Goal: Task Accomplishment & Management: Manage account settings

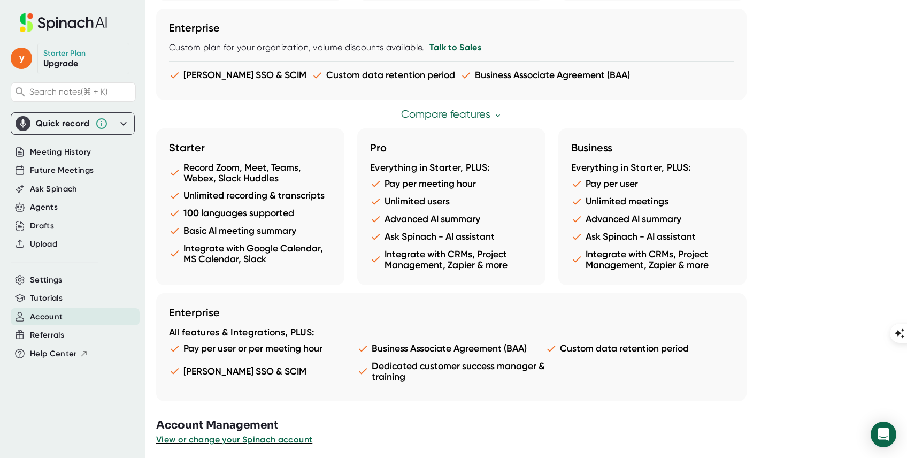
scroll to position [554, 0]
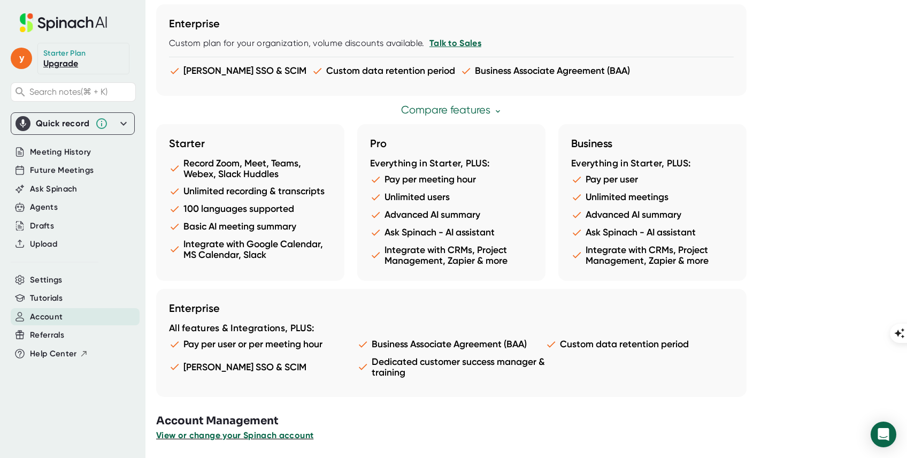
click at [268, 435] on span "View or change your Spinach account" at bounding box center [234, 435] width 157 height 10
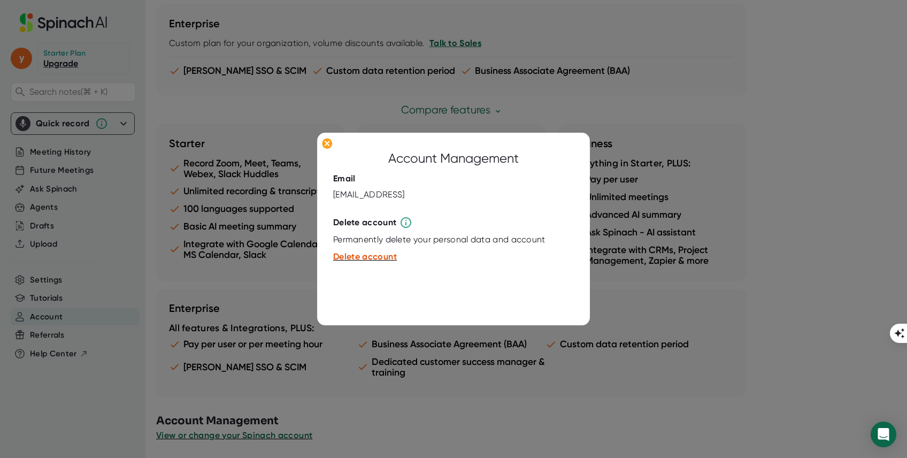
click at [174, 302] on div at bounding box center [453, 229] width 907 height 458
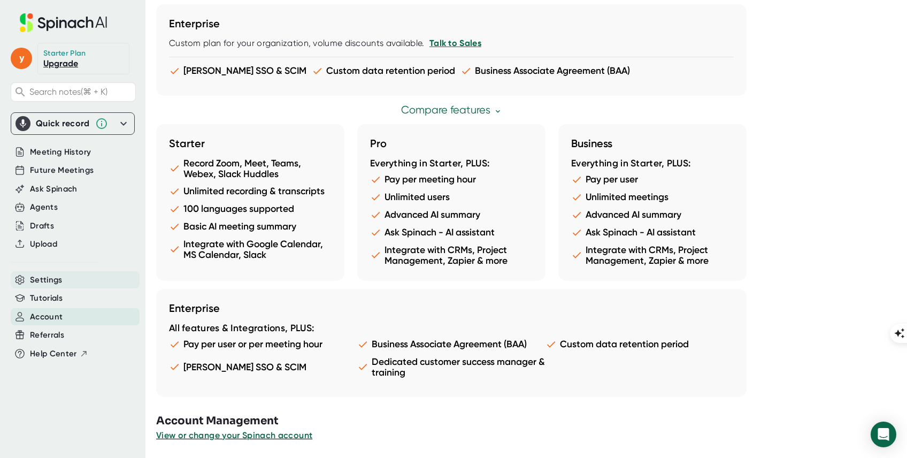
click at [88, 283] on div "Settings" at bounding box center [75, 280] width 129 height 18
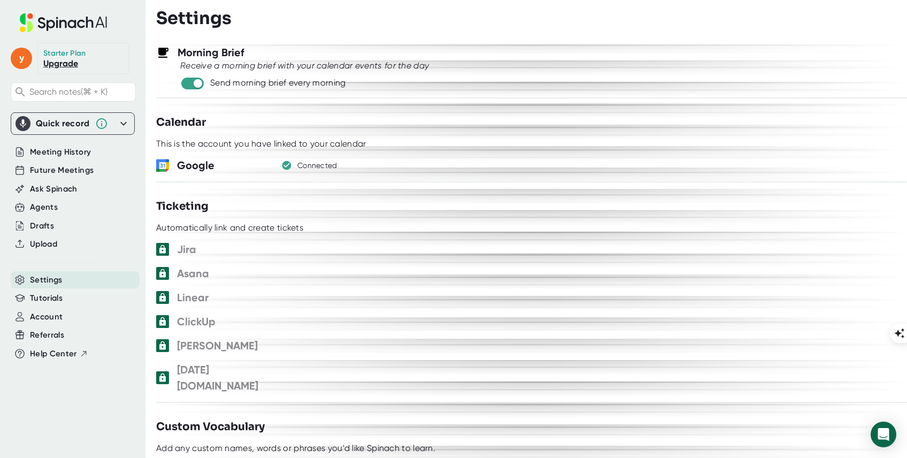
scroll to position [585, 0]
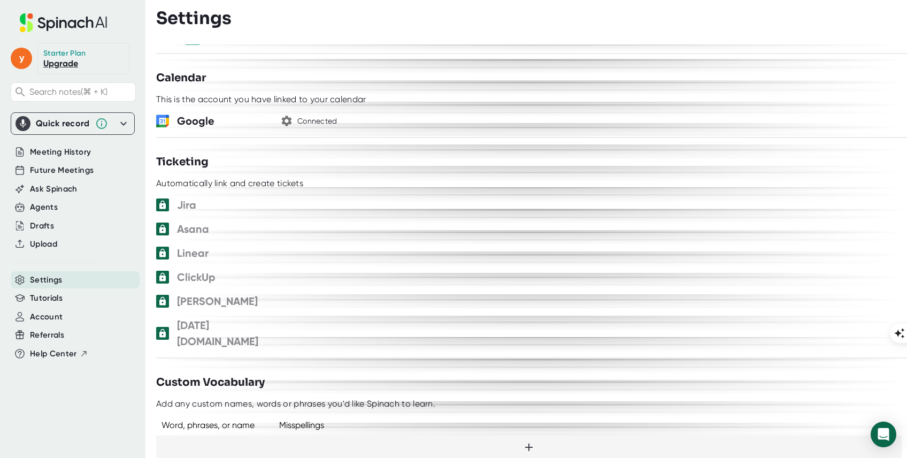
click at [306, 117] on div "Connected" at bounding box center [317, 122] width 40 height 10
click at [285, 119] on icon "button" at bounding box center [286, 120] width 13 height 13
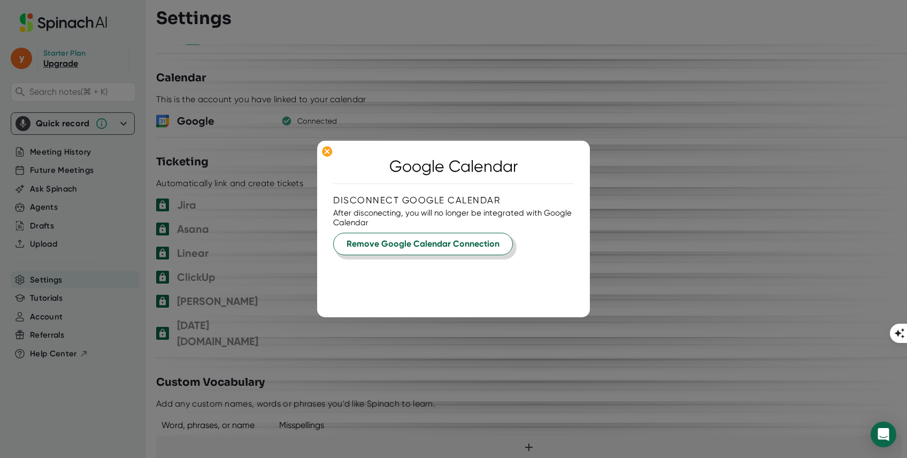
click at [479, 242] on span "Remove Google Calendar Connection" at bounding box center [423, 243] width 153 height 13
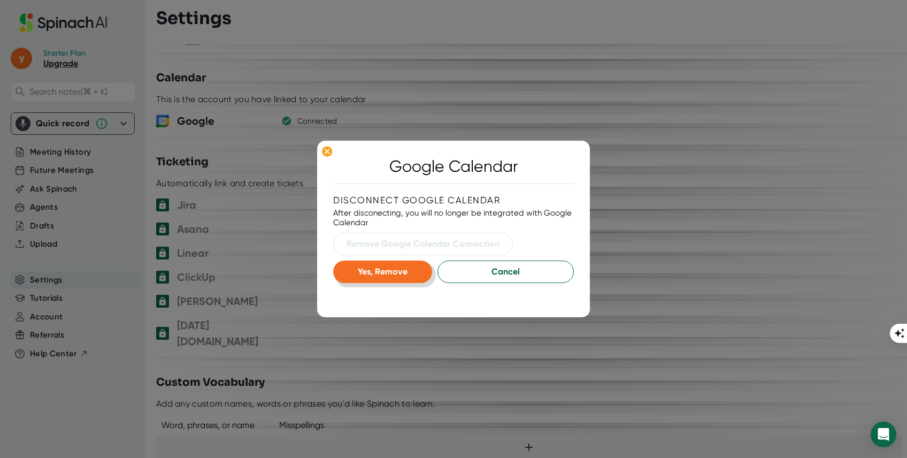
click at [420, 273] on button "Yes, Remove" at bounding box center [382, 271] width 99 height 22
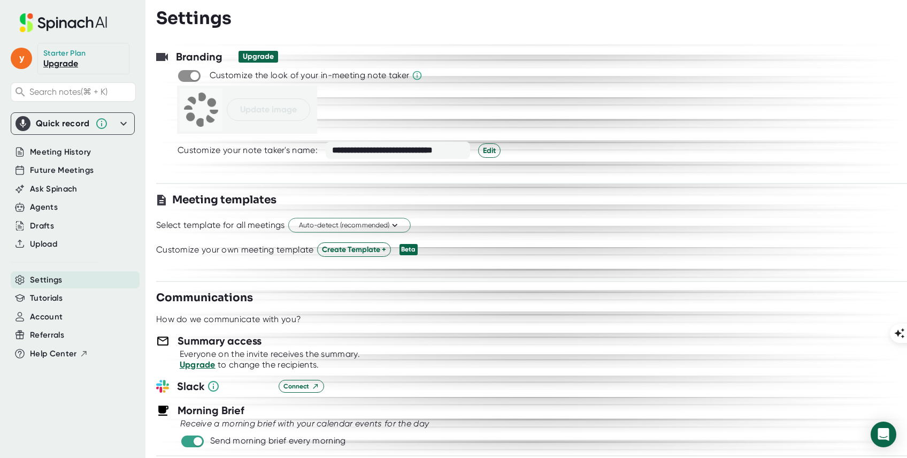
scroll to position [0, 0]
